Goal: Task Accomplishment & Management: Complete application form

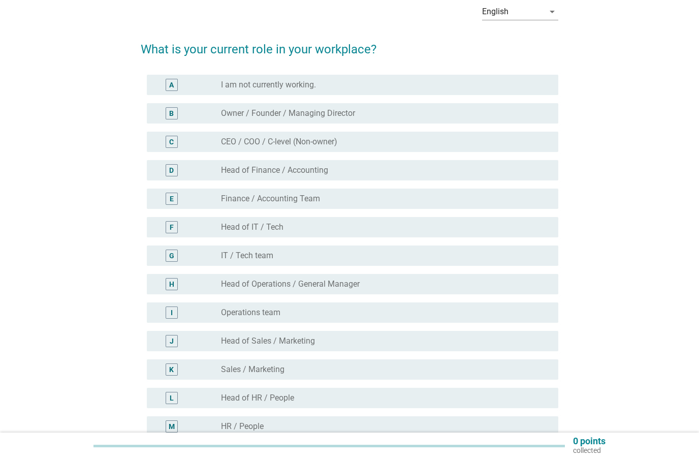
scroll to position [51, 0]
click at [237, 364] on label "Sales / Marketing" at bounding box center [252, 369] width 63 height 10
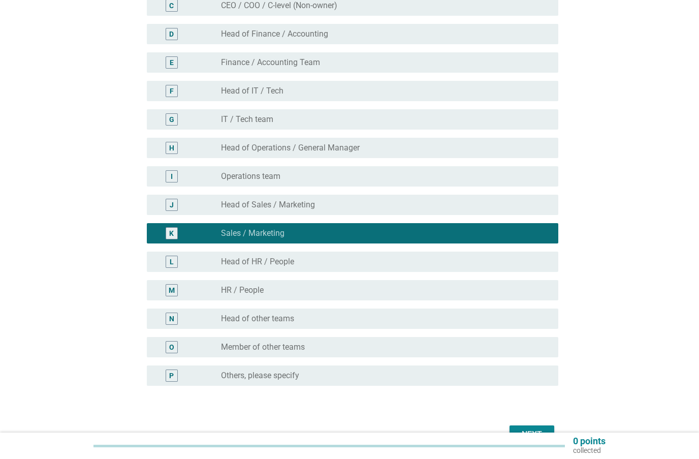
scroll to position [246, 0]
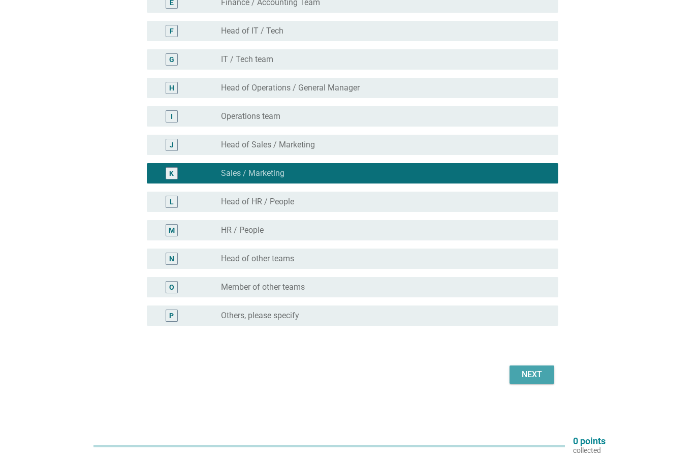
click at [547, 379] on button "Next" at bounding box center [531, 374] width 45 height 18
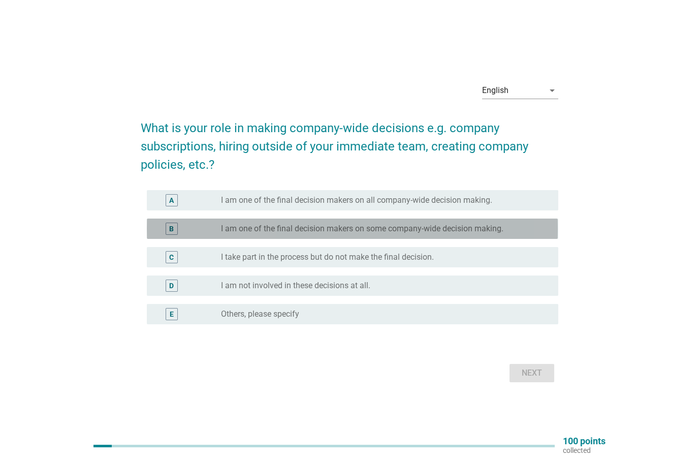
click at [167, 222] on div "B" at bounding box center [172, 228] width 12 height 12
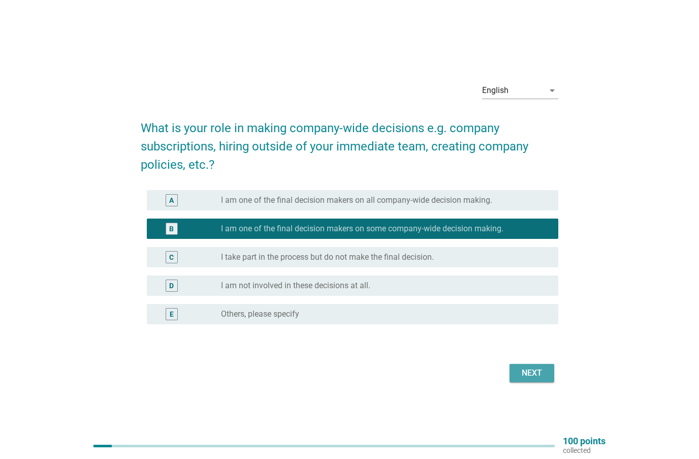
click at [531, 370] on div "Next" at bounding box center [532, 373] width 28 height 12
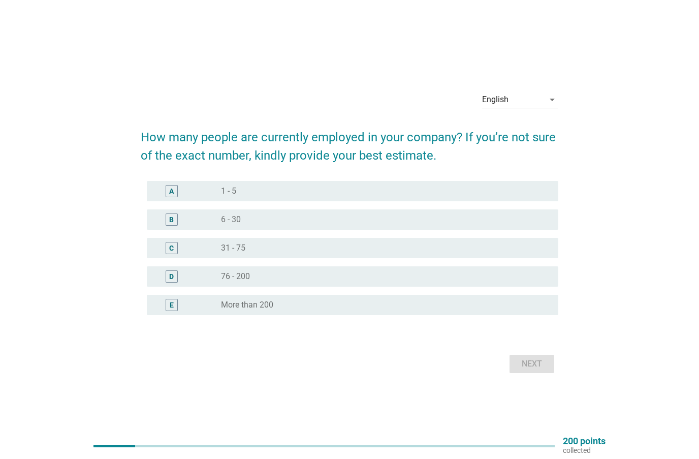
click at [171, 275] on div "D" at bounding box center [171, 276] width 5 height 11
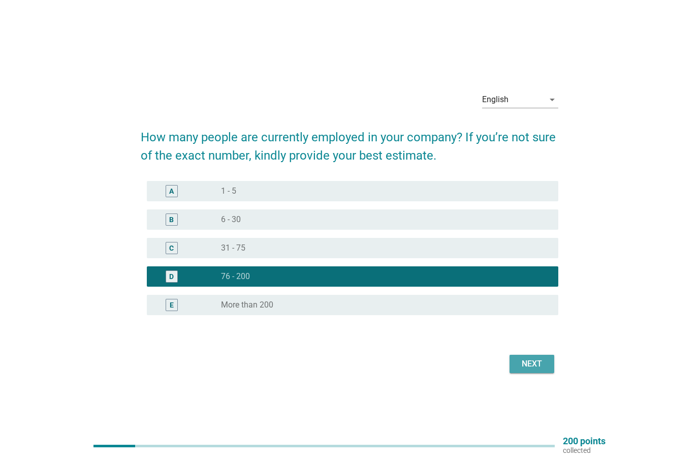
click at [530, 363] on div "Next" at bounding box center [532, 364] width 28 height 12
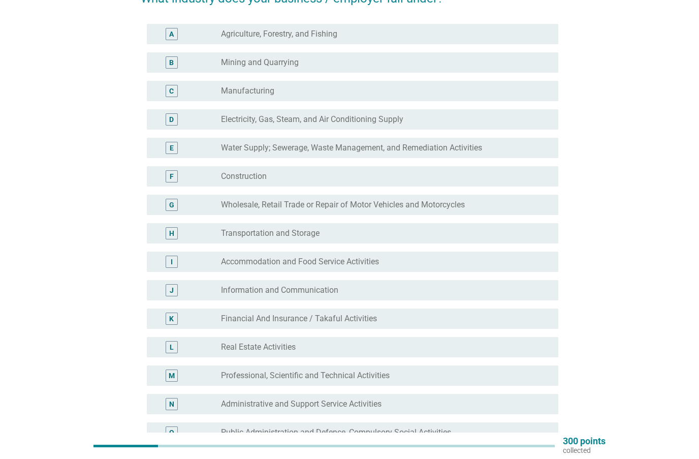
scroll to position [102, 0]
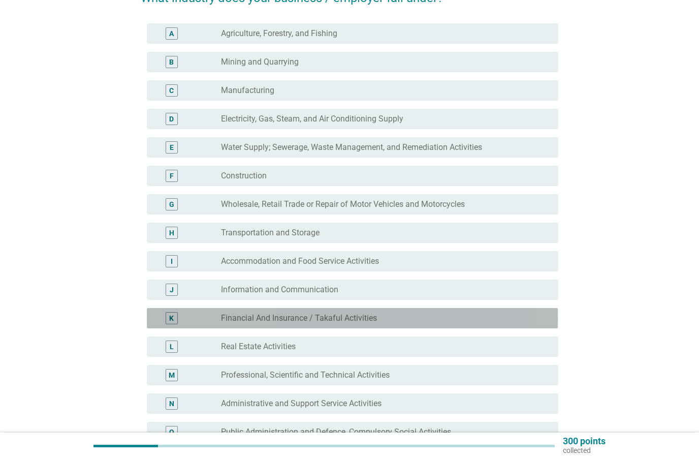
click at [174, 321] on div "K" at bounding box center [171, 318] width 5 height 11
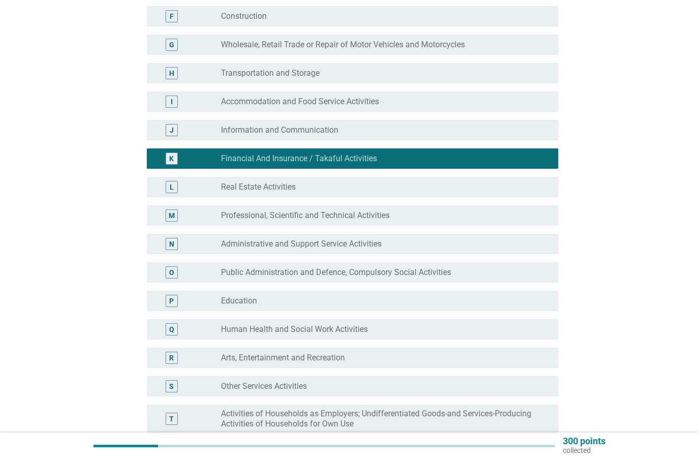
scroll to position [425, 0]
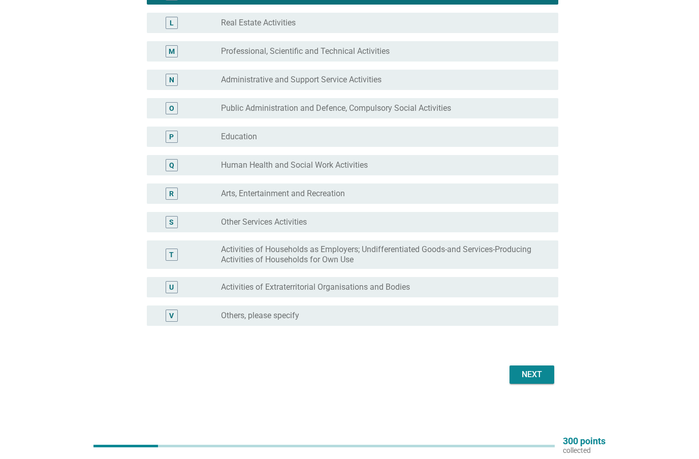
click at [539, 375] on div "Next" at bounding box center [532, 374] width 28 height 12
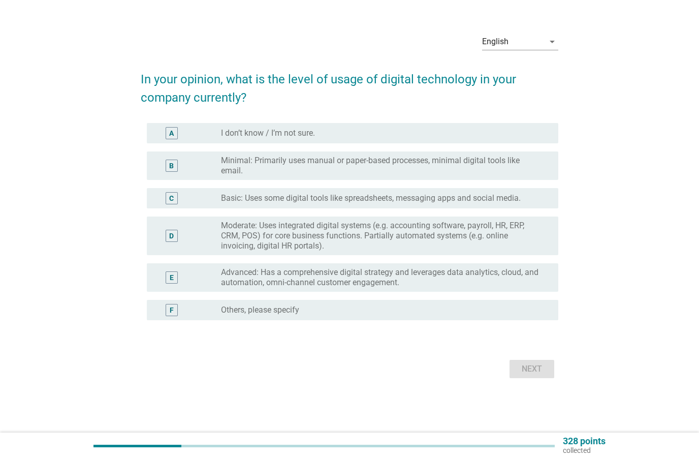
scroll to position [0, 0]
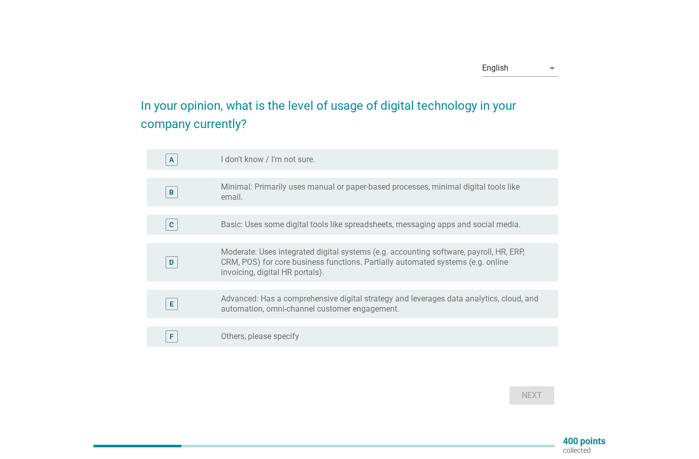
click at [167, 261] on div "D" at bounding box center [172, 262] width 12 height 12
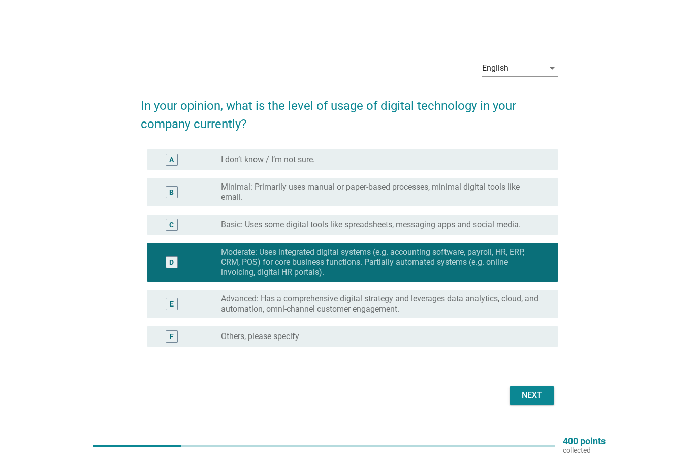
click at [545, 394] on div "Next" at bounding box center [532, 395] width 28 height 12
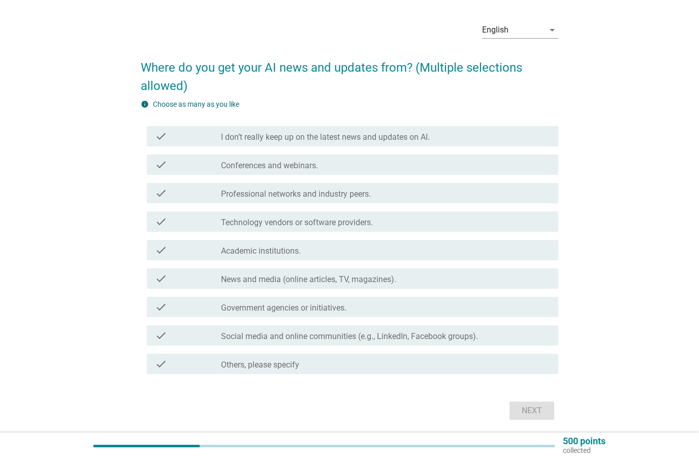
scroll to position [68, 0]
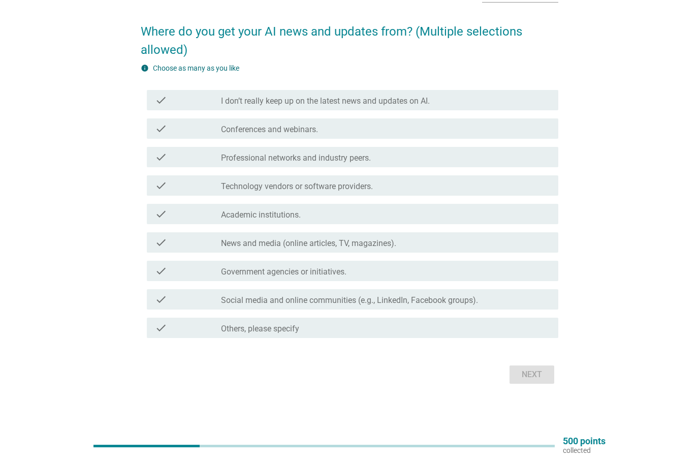
click at [166, 156] on icon "check" at bounding box center [161, 157] width 12 height 12
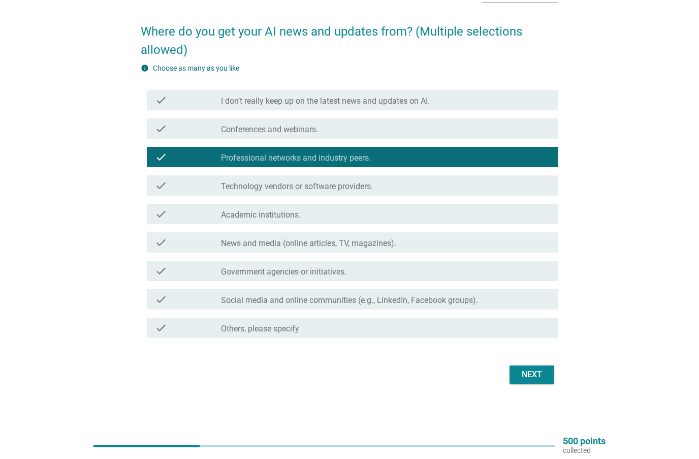
click at [519, 372] on div "Next" at bounding box center [532, 374] width 28 height 12
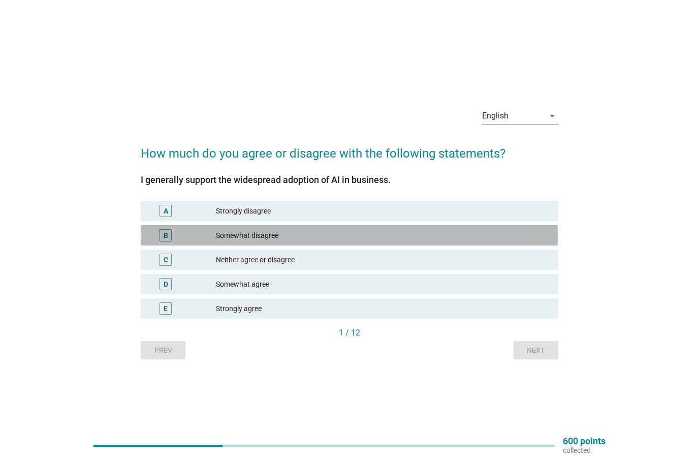
click at [167, 235] on div "B" at bounding box center [166, 235] width 5 height 11
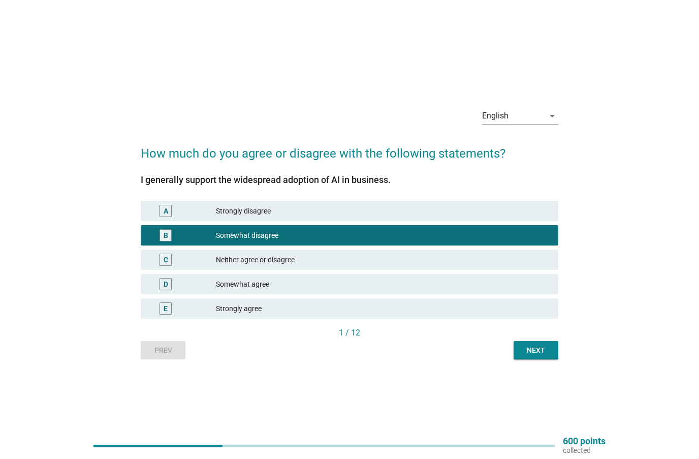
click at [535, 345] on div "Next" at bounding box center [536, 350] width 28 height 11
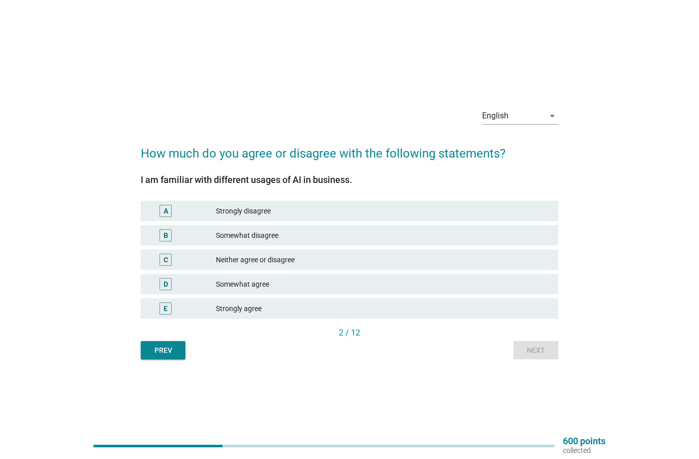
click at [171, 261] on div "C" at bounding box center [165, 259] width 12 height 12
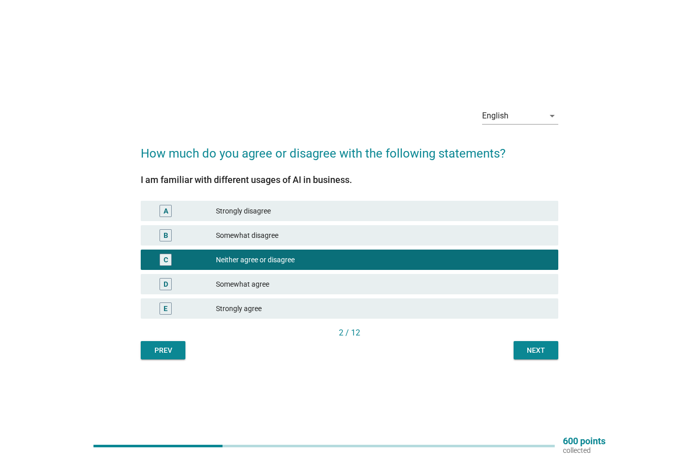
click at [538, 351] on div "Next" at bounding box center [536, 350] width 28 height 11
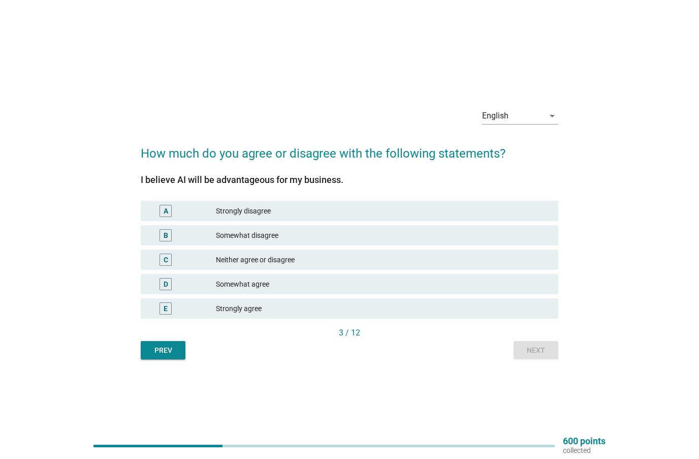
click at [167, 212] on div "A" at bounding box center [166, 211] width 5 height 11
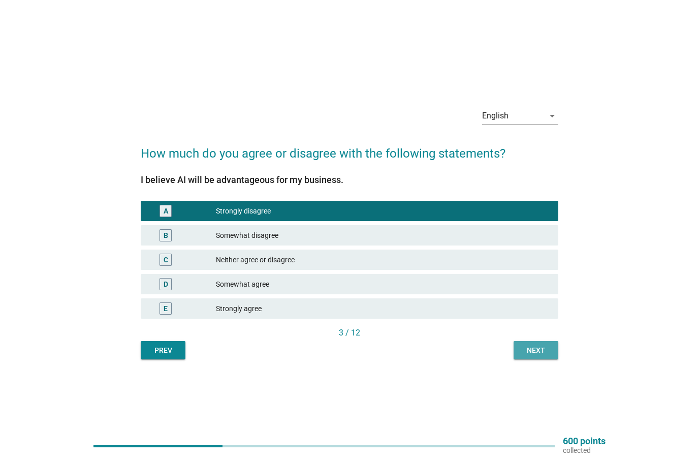
click at [534, 347] on div "Next" at bounding box center [536, 350] width 28 height 11
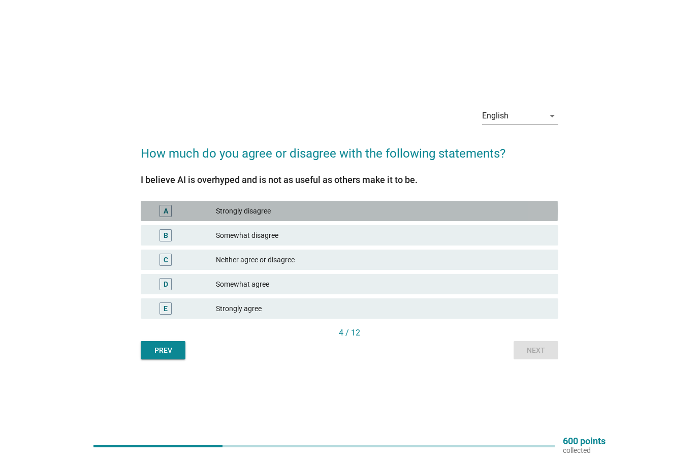
click at [189, 213] on div "A" at bounding box center [182, 211] width 67 height 12
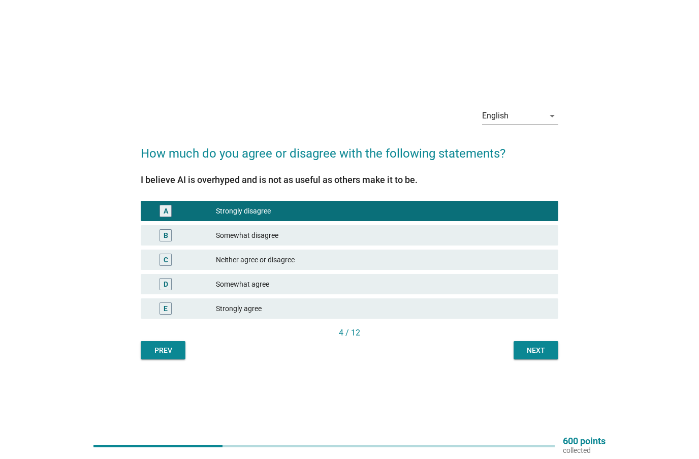
click at [535, 352] on div "Next" at bounding box center [536, 350] width 28 height 11
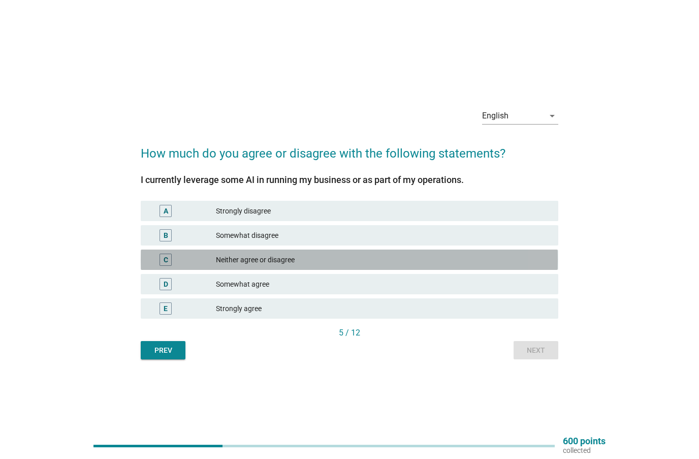
click at [262, 262] on div "Neither agree or disagree" at bounding box center [383, 259] width 334 height 12
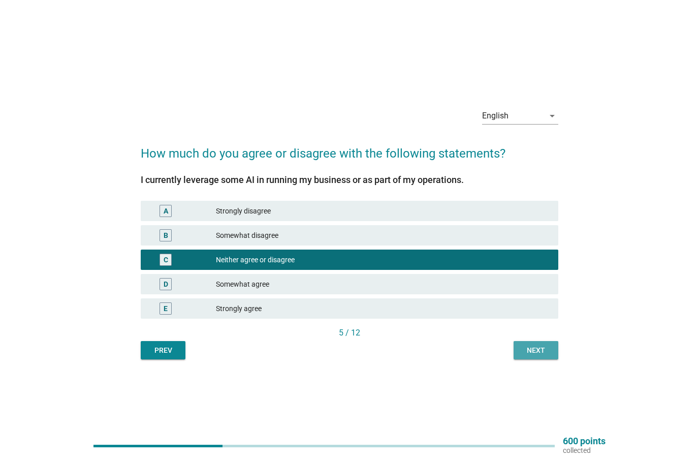
click at [530, 347] on div "Next" at bounding box center [536, 350] width 28 height 11
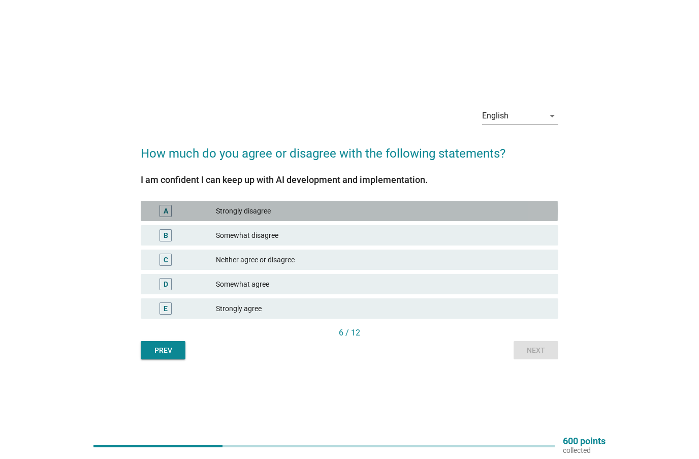
click at [275, 208] on div "Strongly disagree" at bounding box center [383, 211] width 334 height 12
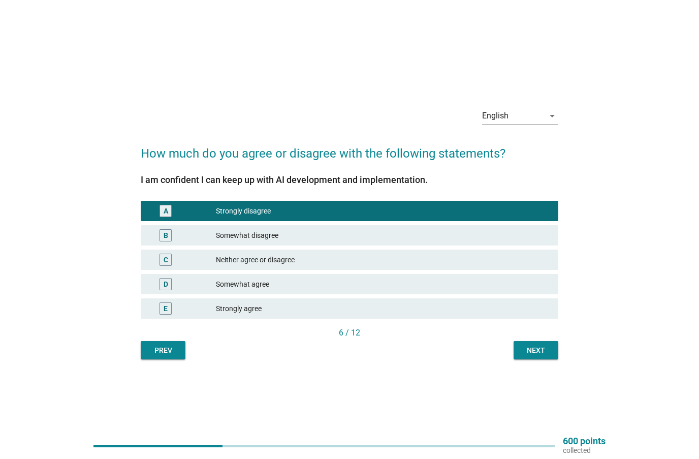
click at [541, 350] on div "Next" at bounding box center [536, 350] width 28 height 11
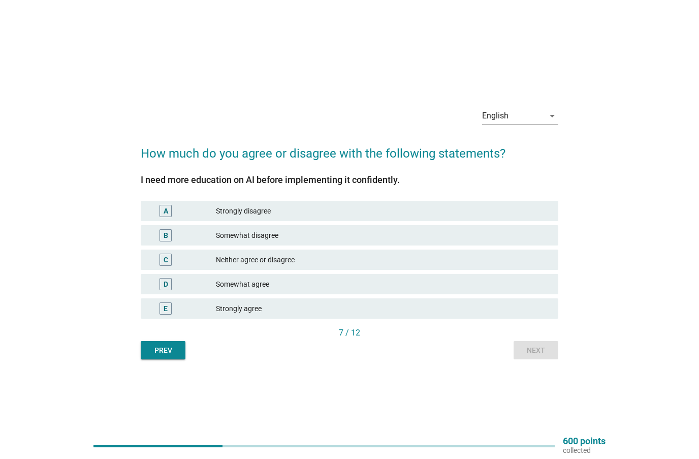
click at [224, 212] on div "Strongly disagree" at bounding box center [383, 211] width 334 height 12
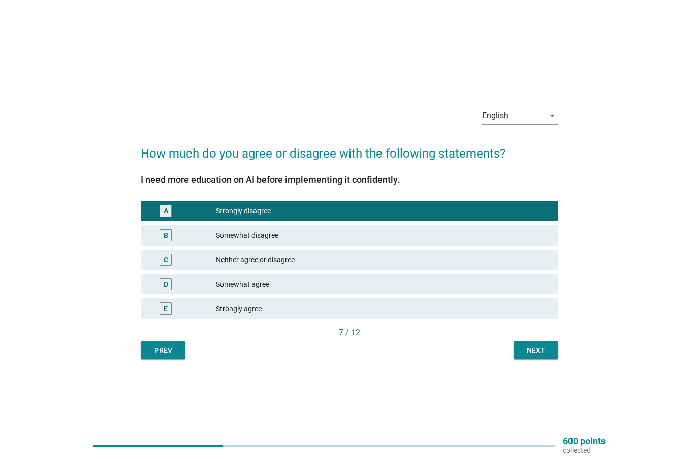
click at [529, 350] on div "Next" at bounding box center [536, 350] width 28 height 11
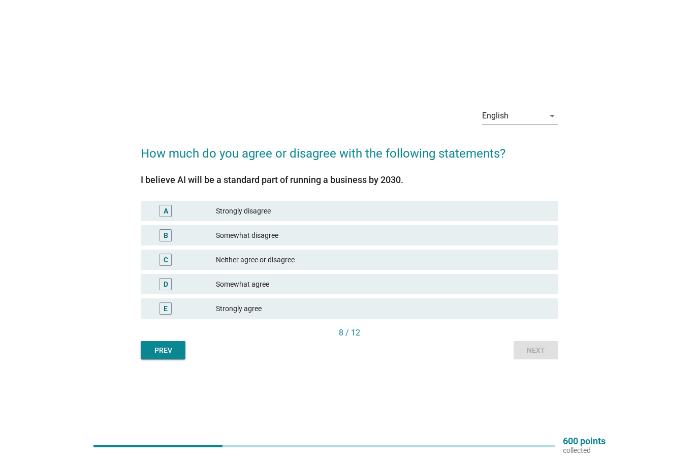
click at [229, 236] on div "Somewhat disagree" at bounding box center [383, 235] width 334 height 12
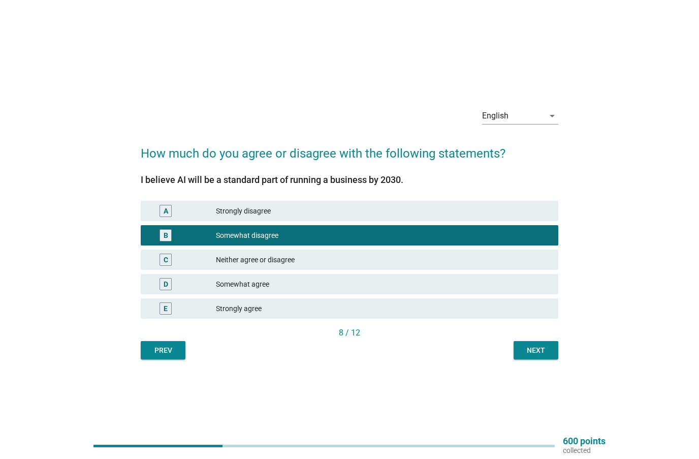
click at [532, 345] on div "Next" at bounding box center [536, 350] width 28 height 11
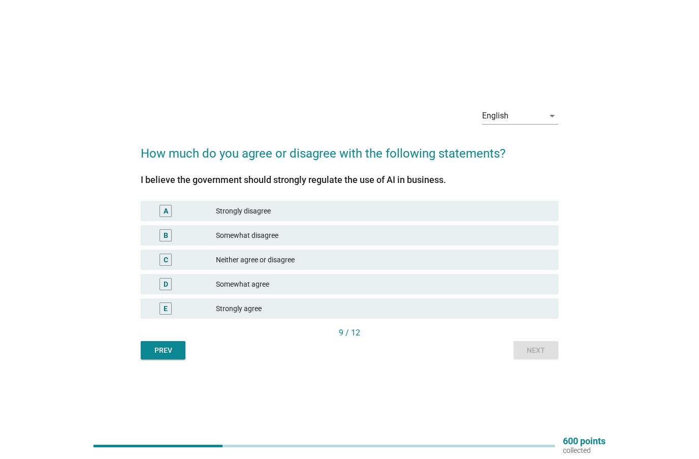
click at [254, 207] on div "Strongly disagree" at bounding box center [383, 211] width 334 height 12
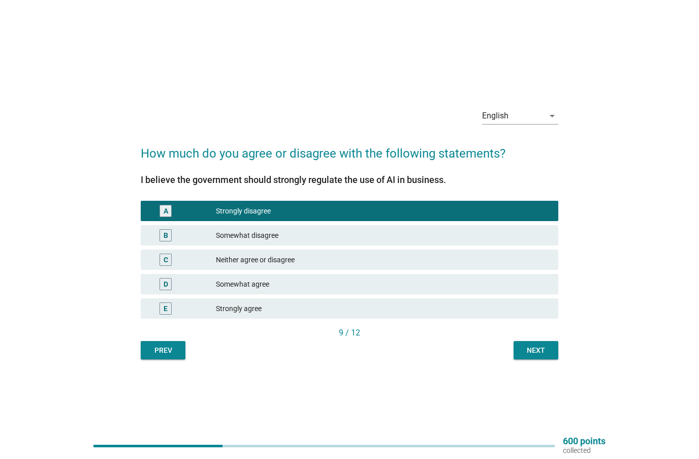
click at [544, 353] on div "Next" at bounding box center [536, 350] width 28 height 11
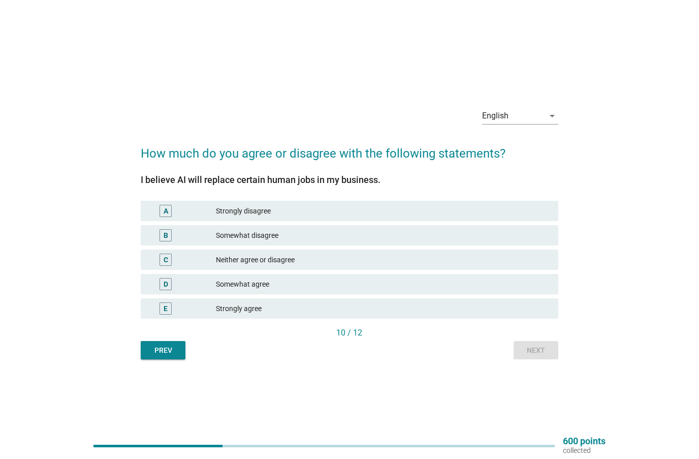
drag, startPoint x: 226, startPoint y: 210, endPoint x: 264, endPoint y: 221, distance: 40.2
click at [226, 210] on div "Strongly disagree" at bounding box center [383, 211] width 334 height 12
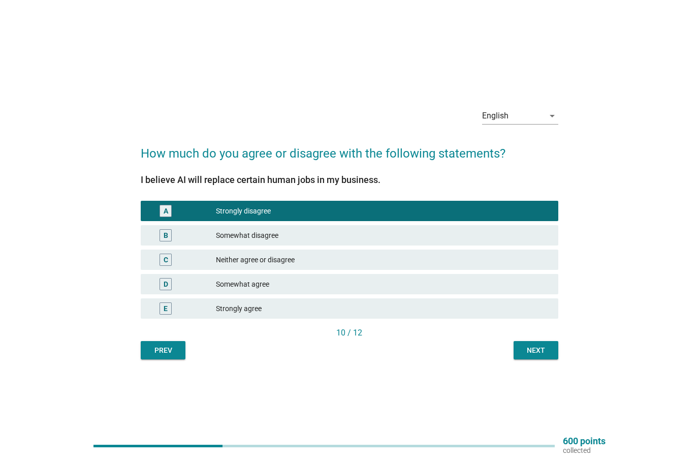
click at [540, 346] on div "Next" at bounding box center [536, 350] width 28 height 11
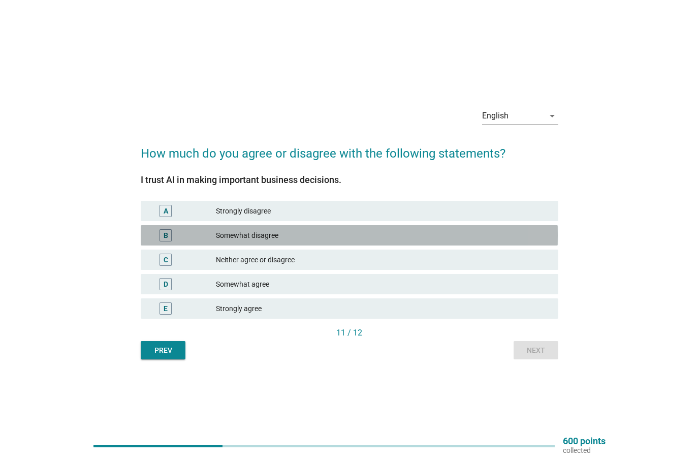
click at [256, 235] on div "Somewhat disagree" at bounding box center [383, 235] width 334 height 12
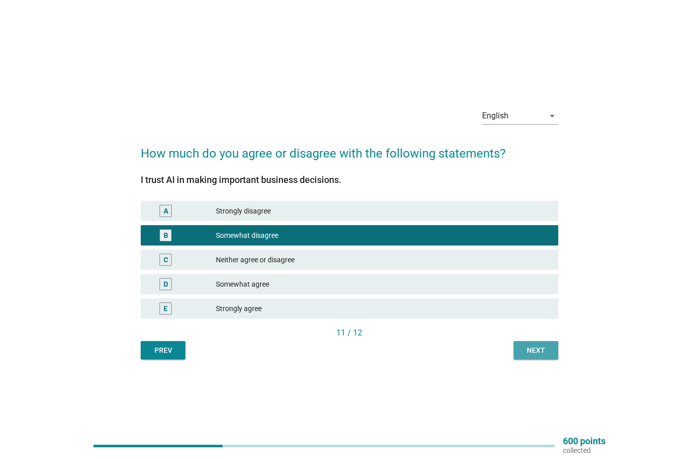
click at [543, 346] on div "Next" at bounding box center [536, 350] width 28 height 11
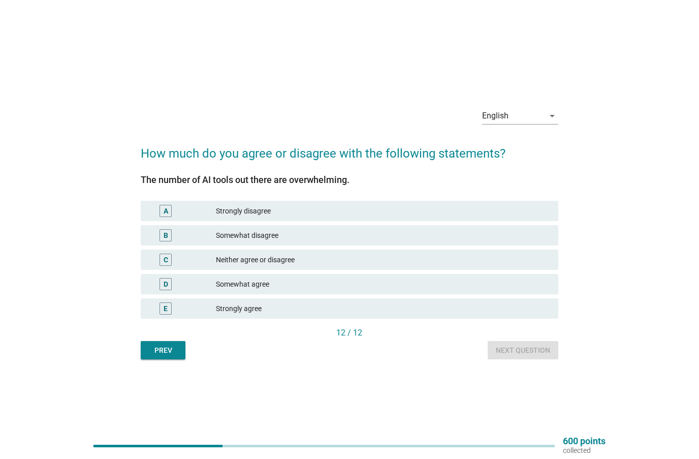
click at [237, 232] on div "Somewhat disagree" at bounding box center [383, 235] width 334 height 12
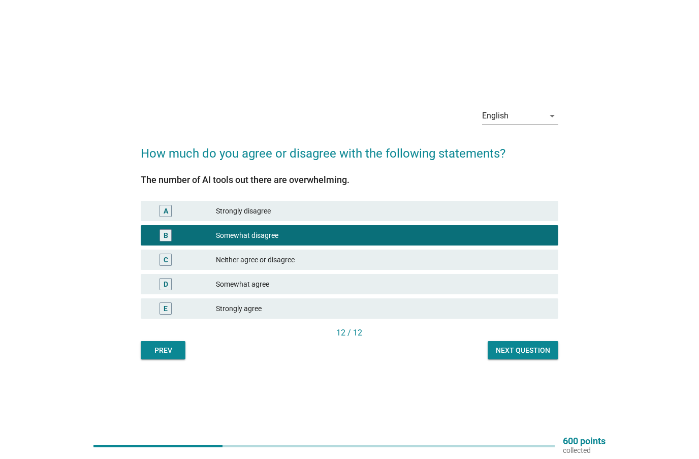
click at [514, 348] on div "Next question" at bounding box center [523, 350] width 54 height 11
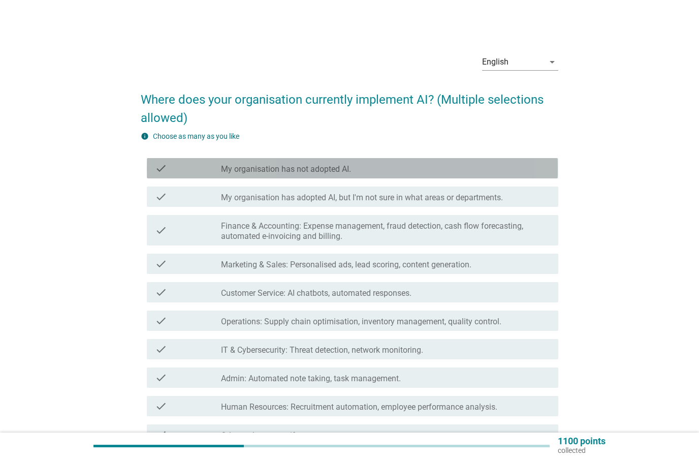
click at [332, 169] on label "My organisation has not adopted AI." at bounding box center [286, 169] width 130 height 10
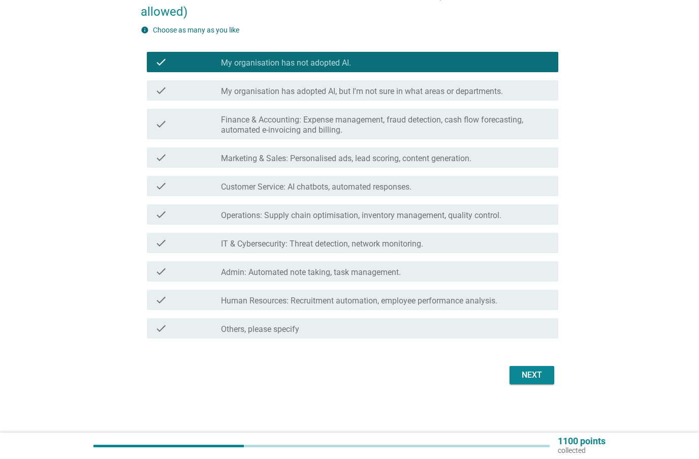
scroll to position [107, 0]
click at [544, 363] on div "Next" at bounding box center [349, 374] width 417 height 24
click at [544, 376] on div "Next" at bounding box center [532, 374] width 28 height 12
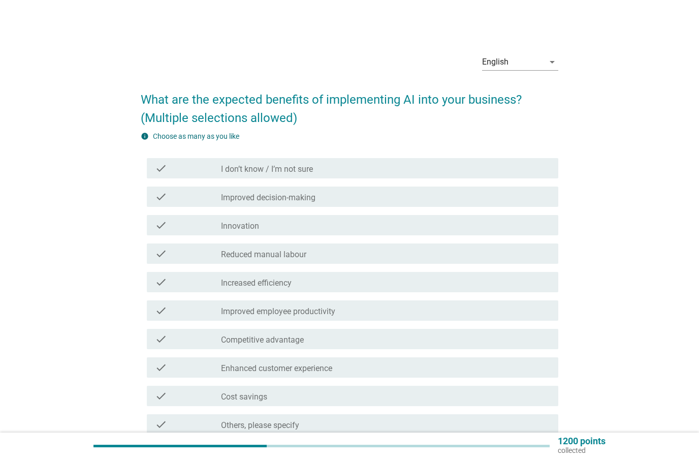
click at [246, 222] on label "Innovation" at bounding box center [240, 226] width 38 height 10
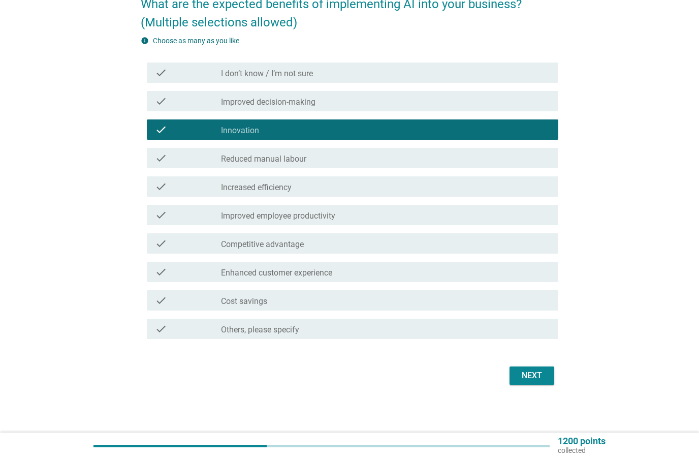
scroll to position [97, 0]
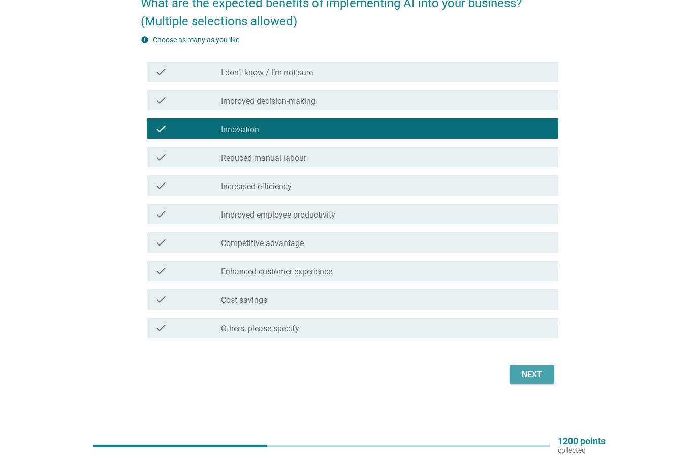
click at [527, 375] on div "Next" at bounding box center [532, 374] width 28 height 12
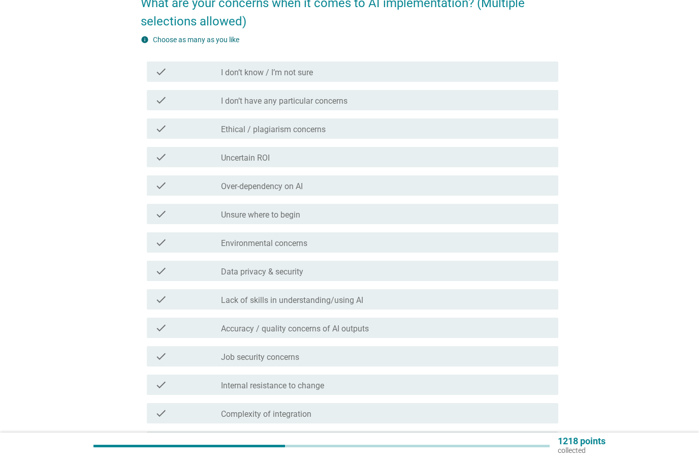
scroll to position [0, 0]
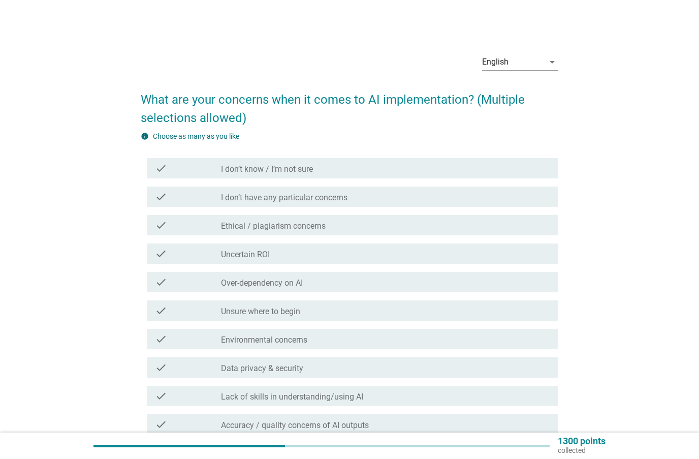
drag, startPoint x: 265, startPoint y: 252, endPoint x: 305, endPoint y: 257, distance: 41.0
click at [265, 252] on label "Uncertain ROI" at bounding box center [245, 254] width 49 height 10
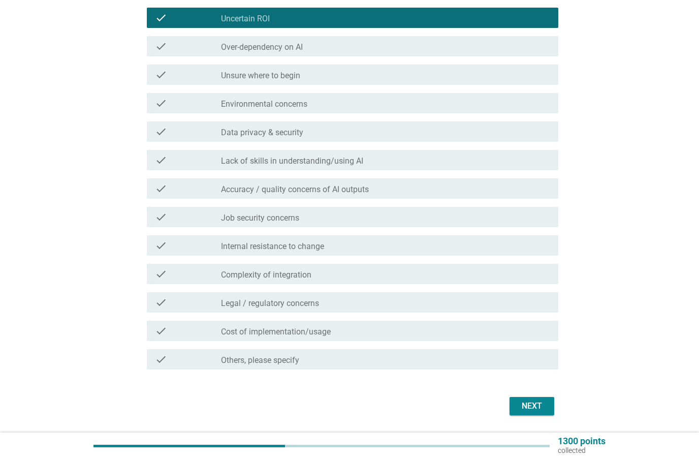
scroll to position [267, 0]
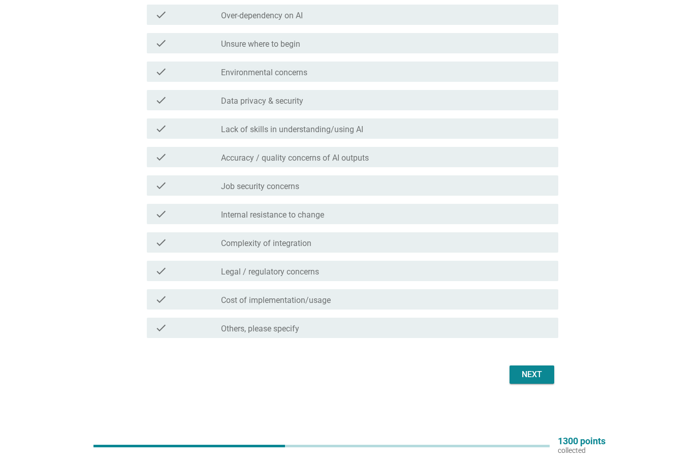
click at [531, 370] on div "Next" at bounding box center [532, 374] width 28 height 12
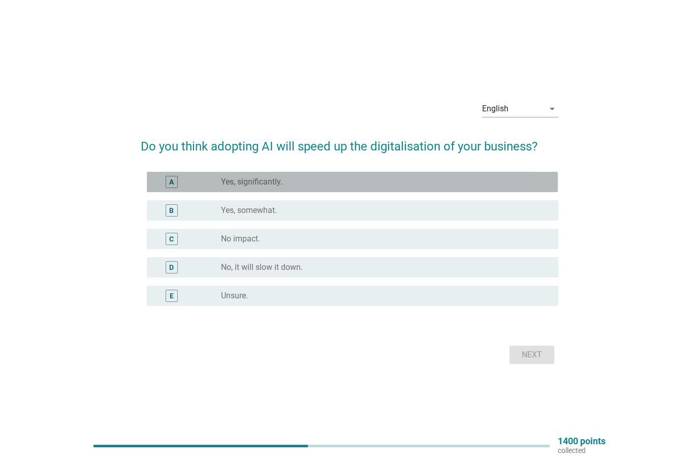
click at [264, 179] on label "Yes, significantly." at bounding box center [251, 182] width 61 height 10
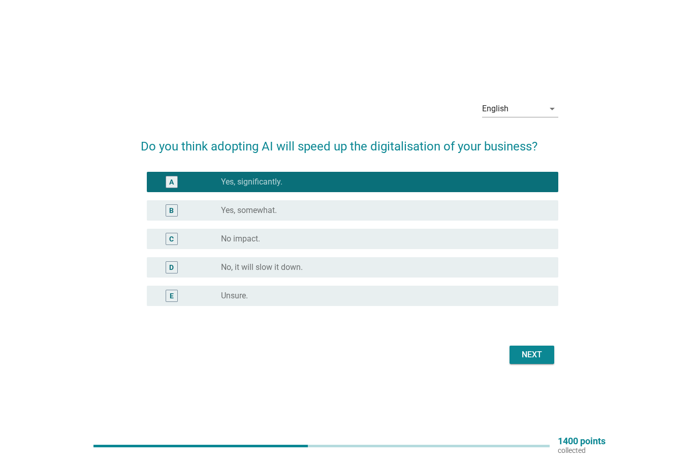
click at [536, 357] on div "Next" at bounding box center [532, 354] width 28 height 12
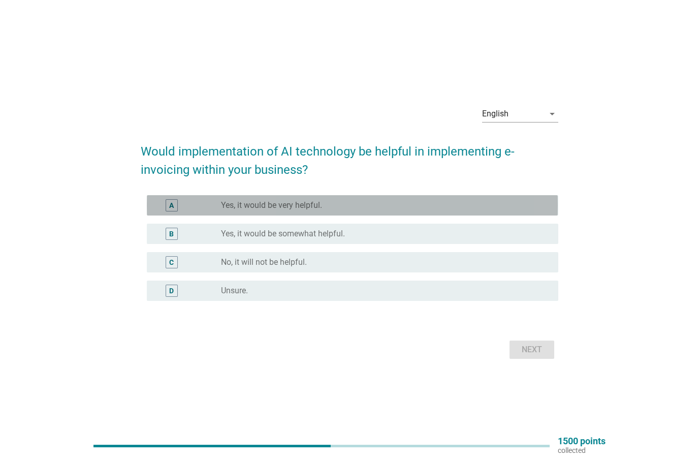
click at [283, 203] on label "Yes, it would be very helpful." at bounding box center [271, 205] width 101 height 10
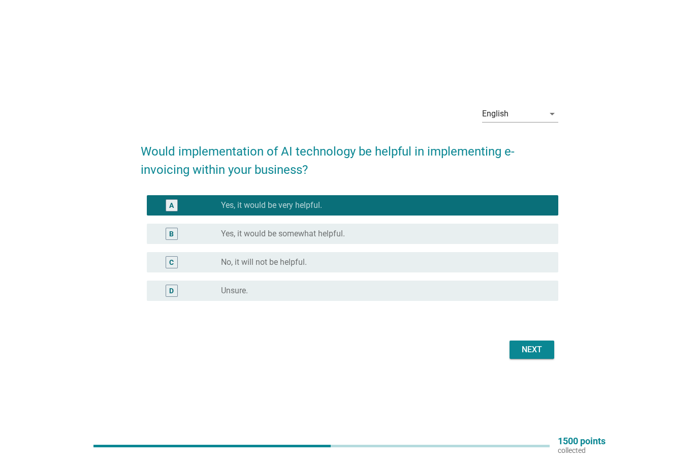
click at [533, 353] on div "Next" at bounding box center [532, 349] width 28 height 12
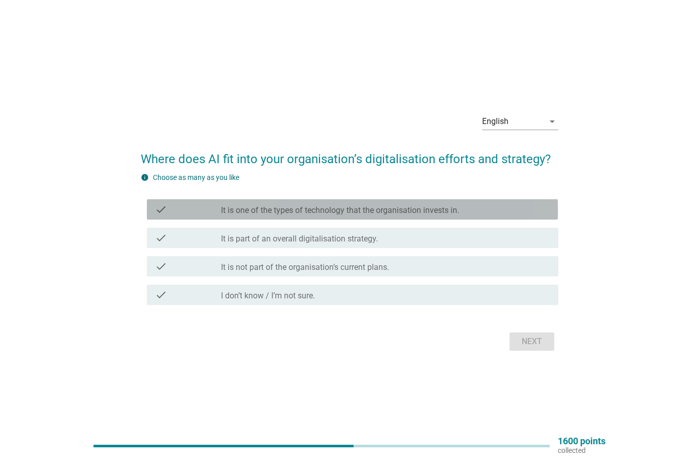
drag, startPoint x: 321, startPoint y: 208, endPoint x: 371, endPoint y: 228, distance: 54.0
click at [322, 208] on label "It is one of the types of technology that the organisation invests in." at bounding box center [340, 210] width 238 height 10
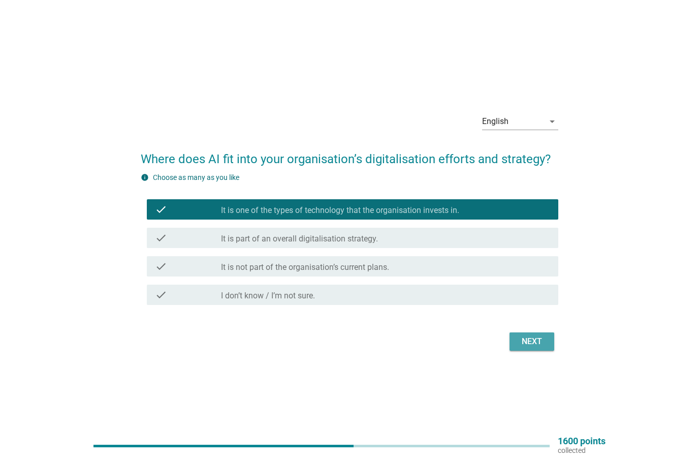
click at [537, 338] on div "Next" at bounding box center [532, 341] width 28 height 12
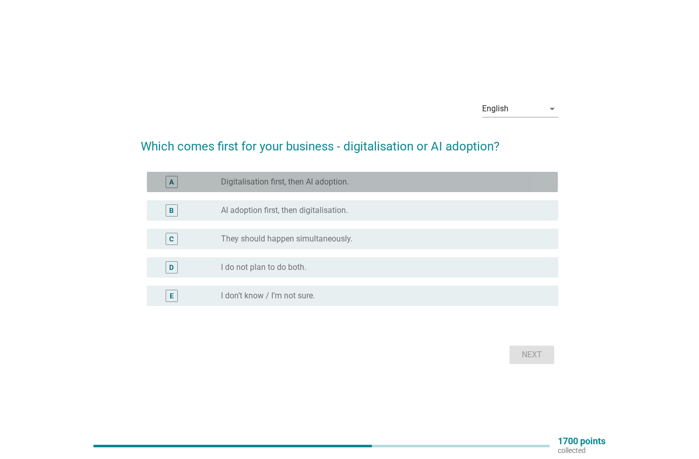
click at [270, 182] on label "Digitalisation first, then AI adoption." at bounding box center [285, 182] width 128 height 10
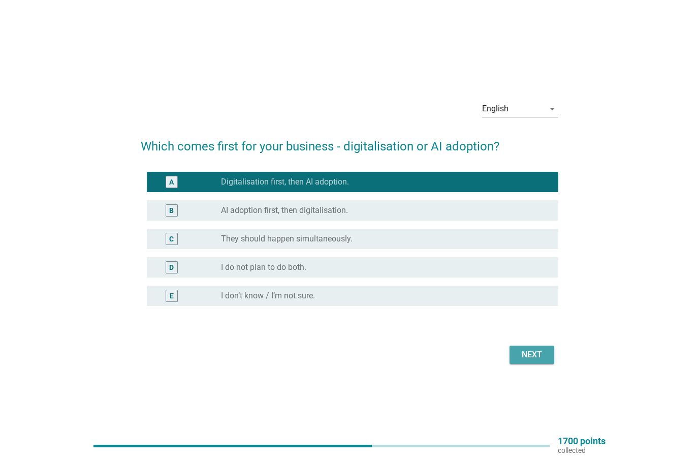
click at [526, 355] on div "Next" at bounding box center [532, 354] width 28 height 12
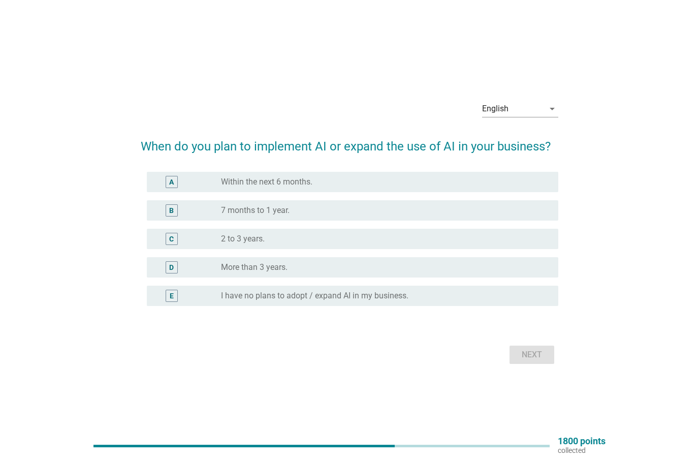
click at [244, 201] on div "B radio_button_unchecked 7 months to 1 year." at bounding box center [352, 210] width 411 height 20
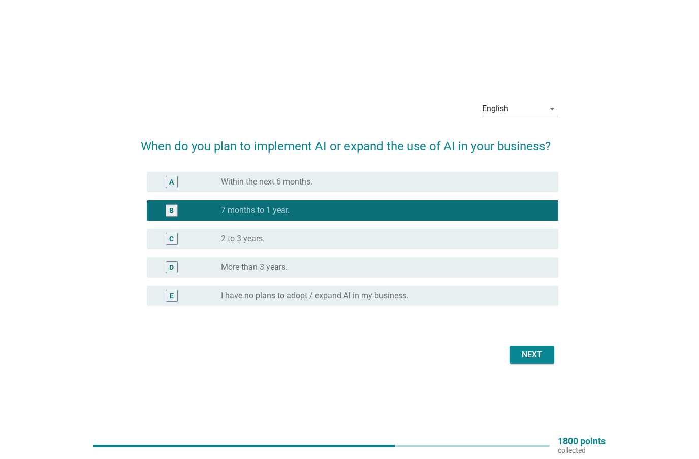
click at [542, 358] on div "Next" at bounding box center [532, 354] width 28 height 12
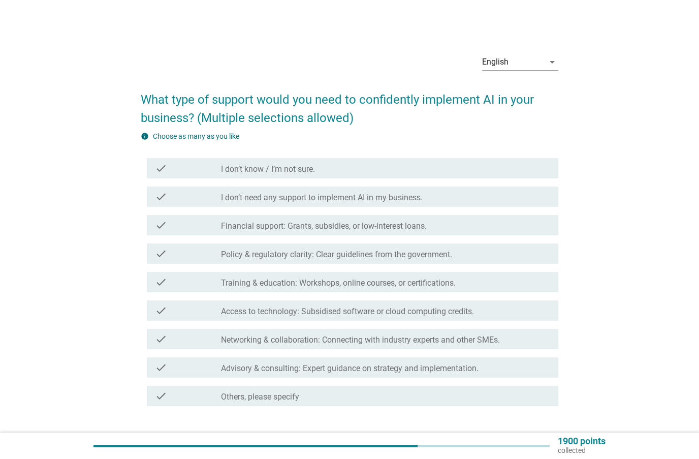
click at [276, 249] on label "Policy & regulatory clarity: Clear guidelines from the government." at bounding box center [336, 254] width 231 height 10
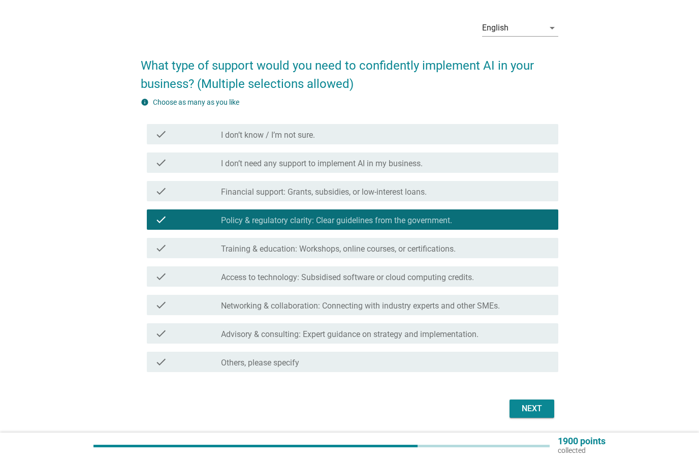
scroll to position [68, 0]
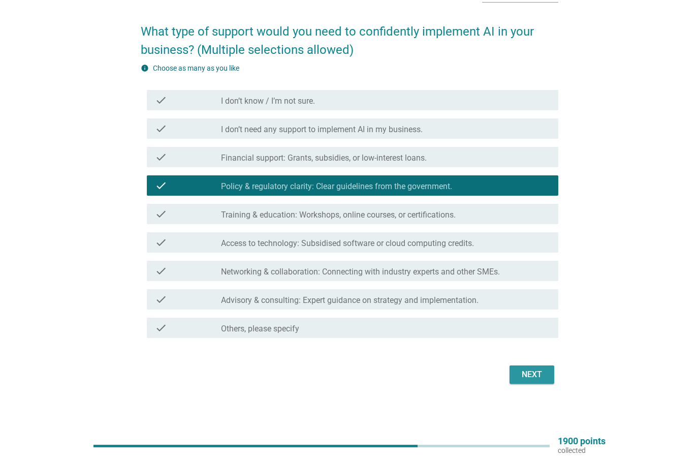
click at [531, 369] on div "Next" at bounding box center [532, 374] width 28 height 12
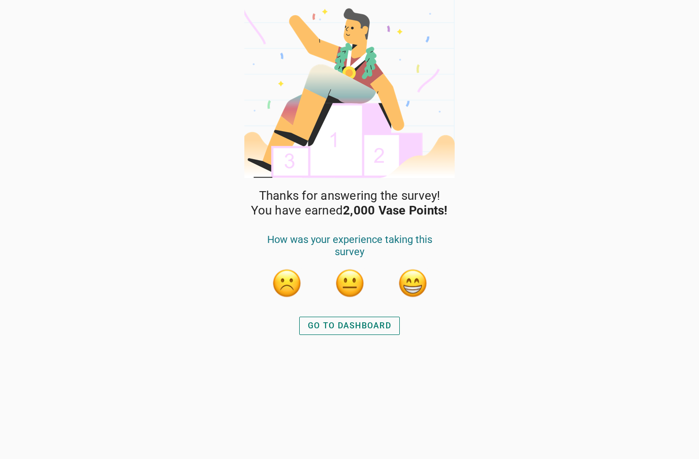
click at [425, 280] on button "button" at bounding box center [412, 283] width 30 height 30
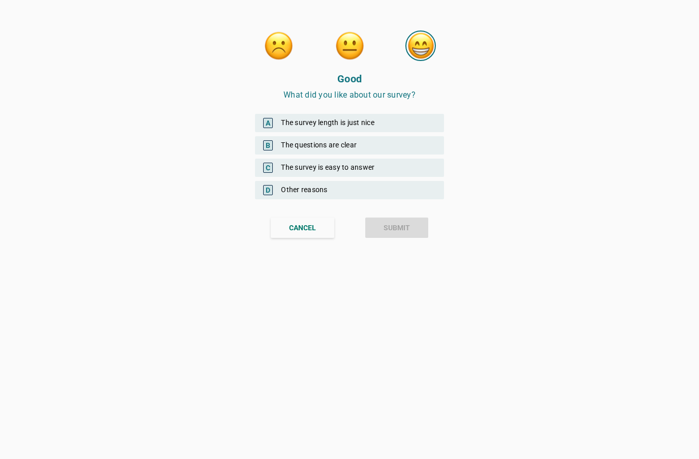
click at [331, 122] on div "A The survey length is just nice" at bounding box center [349, 123] width 189 height 18
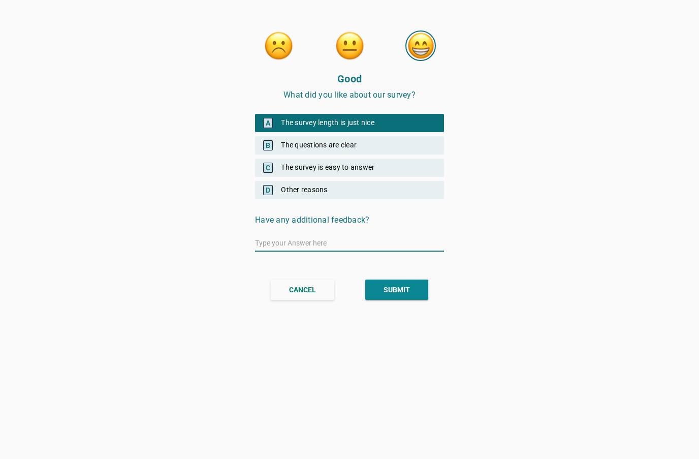
click at [326, 143] on div "B The questions are clear" at bounding box center [349, 145] width 189 height 18
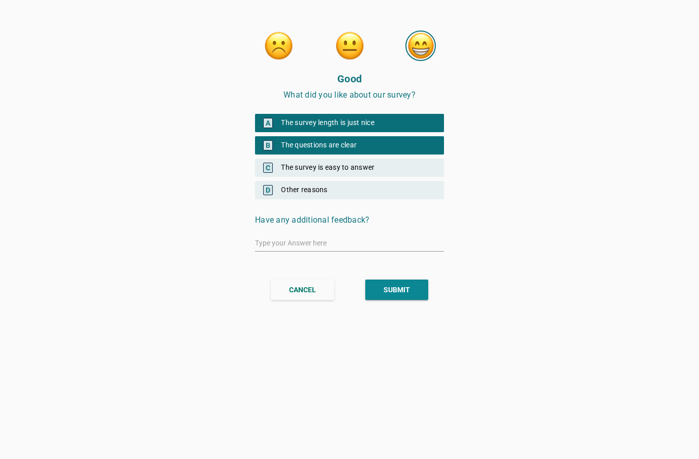
click at [348, 171] on div "C The survey is easy to answer" at bounding box center [349, 167] width 189 height 18
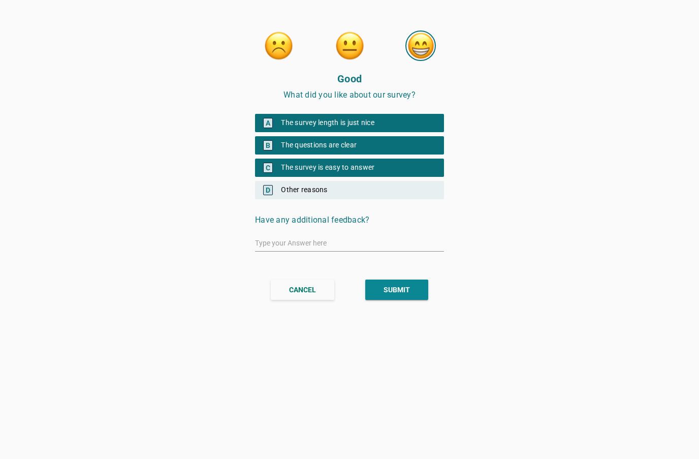
click at [320, 186] on div "D Other reasons" at bounding box center [349, 190] width 189 height 18
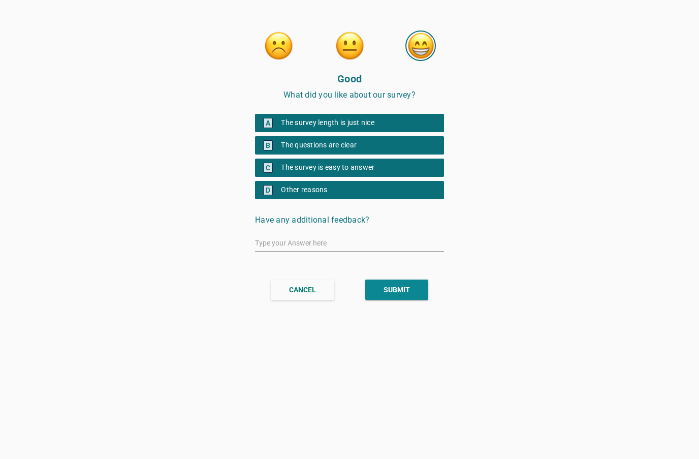
click at [395, 291] on div "SUBMIT" at bounding box center [397, 289] width 26 height 11
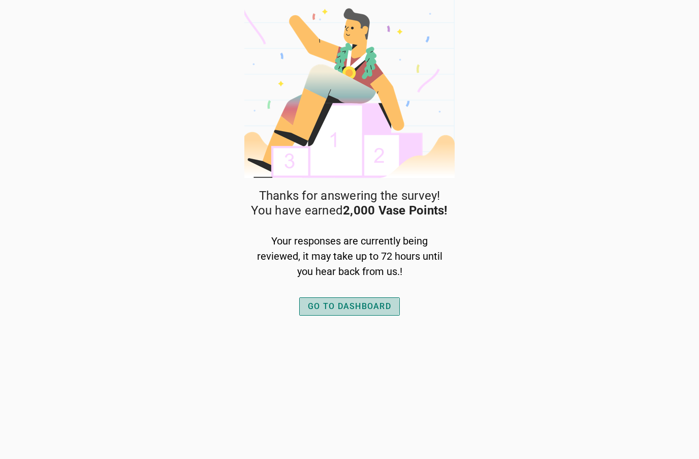
click at [364, 298] on button "GO TO DASHBOARD" at bounding box center [349, 306] width 101 height 18
